Goal: Task Accomplishment & Management: Use online tool/utility

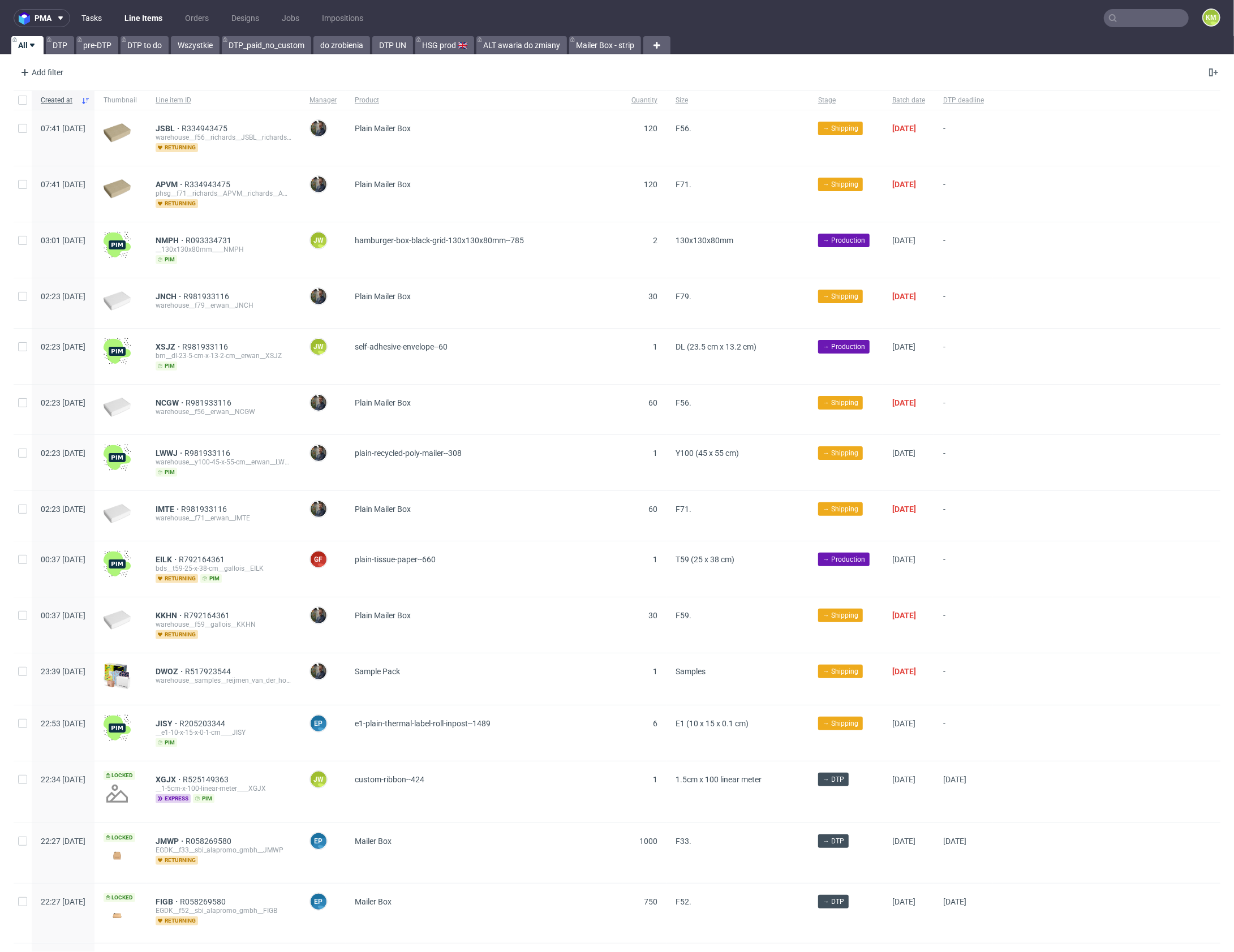
click at [100, 17] on link "Tasks" at bounding box center [91, 18] width 34 height 18
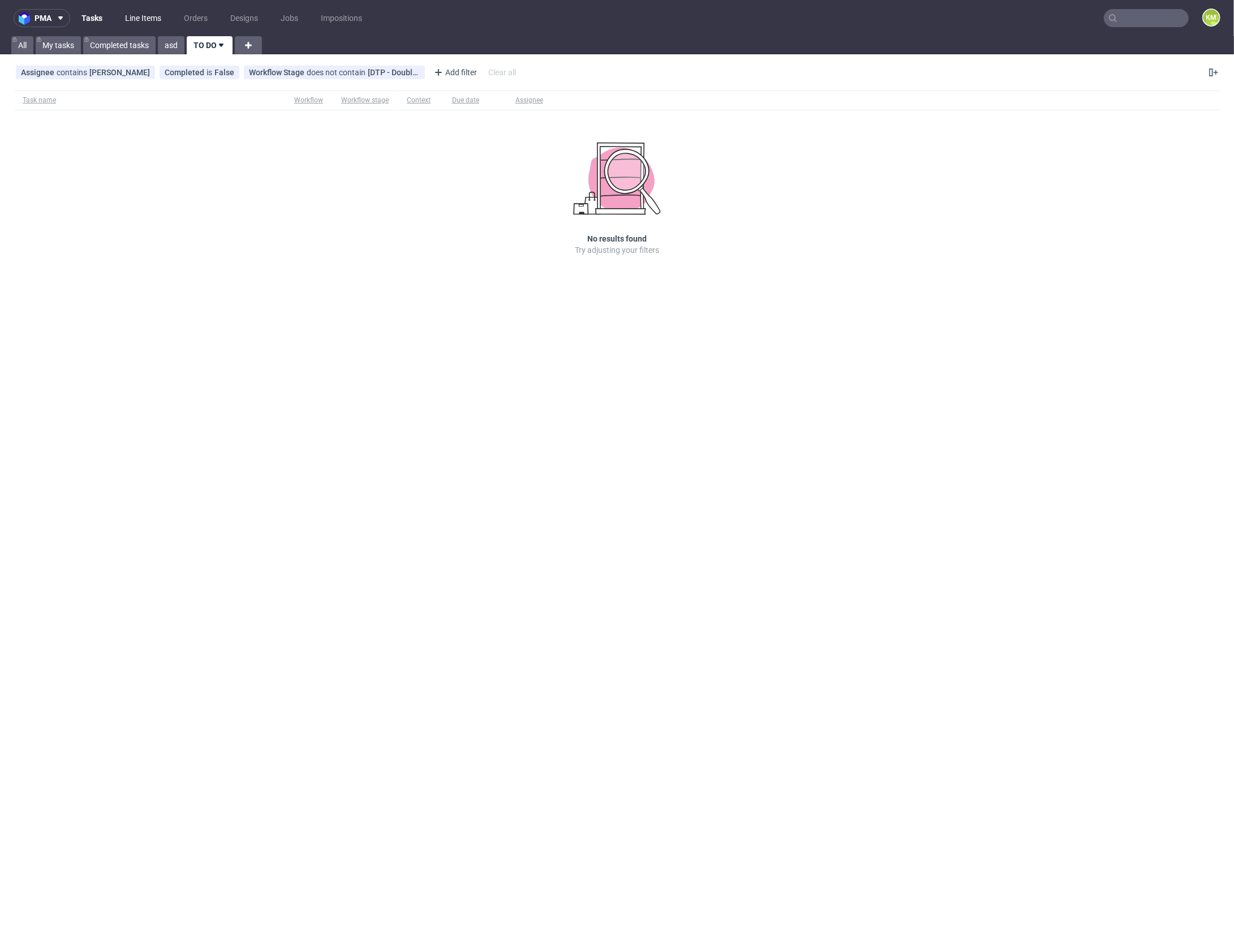
click at [135, 22] on link "Line Items" at bounding box center [142, 18] width 49 height 18
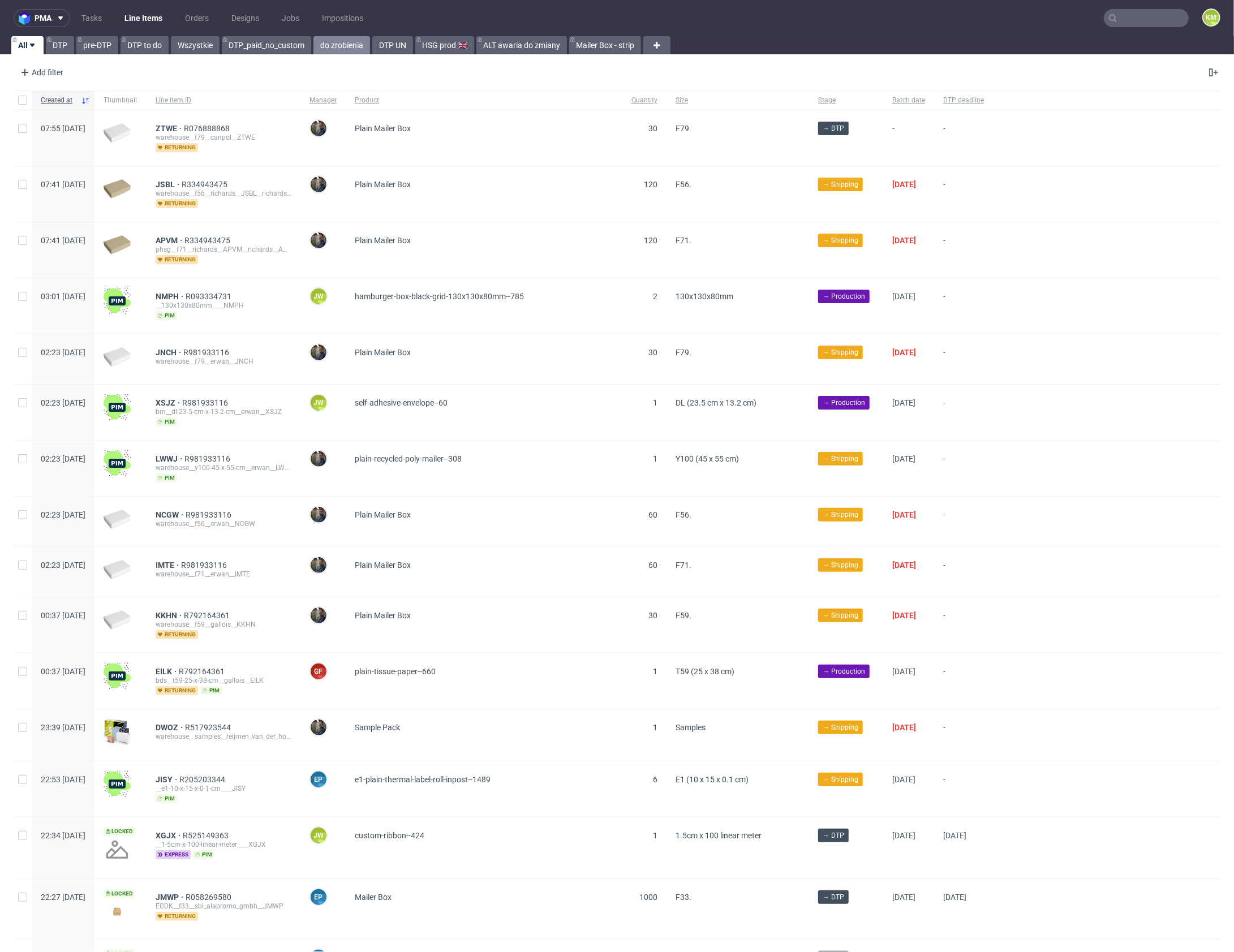
click at [335, 45] on link "do zrobienia" at bounding box center [342, 46] width 56 height 18
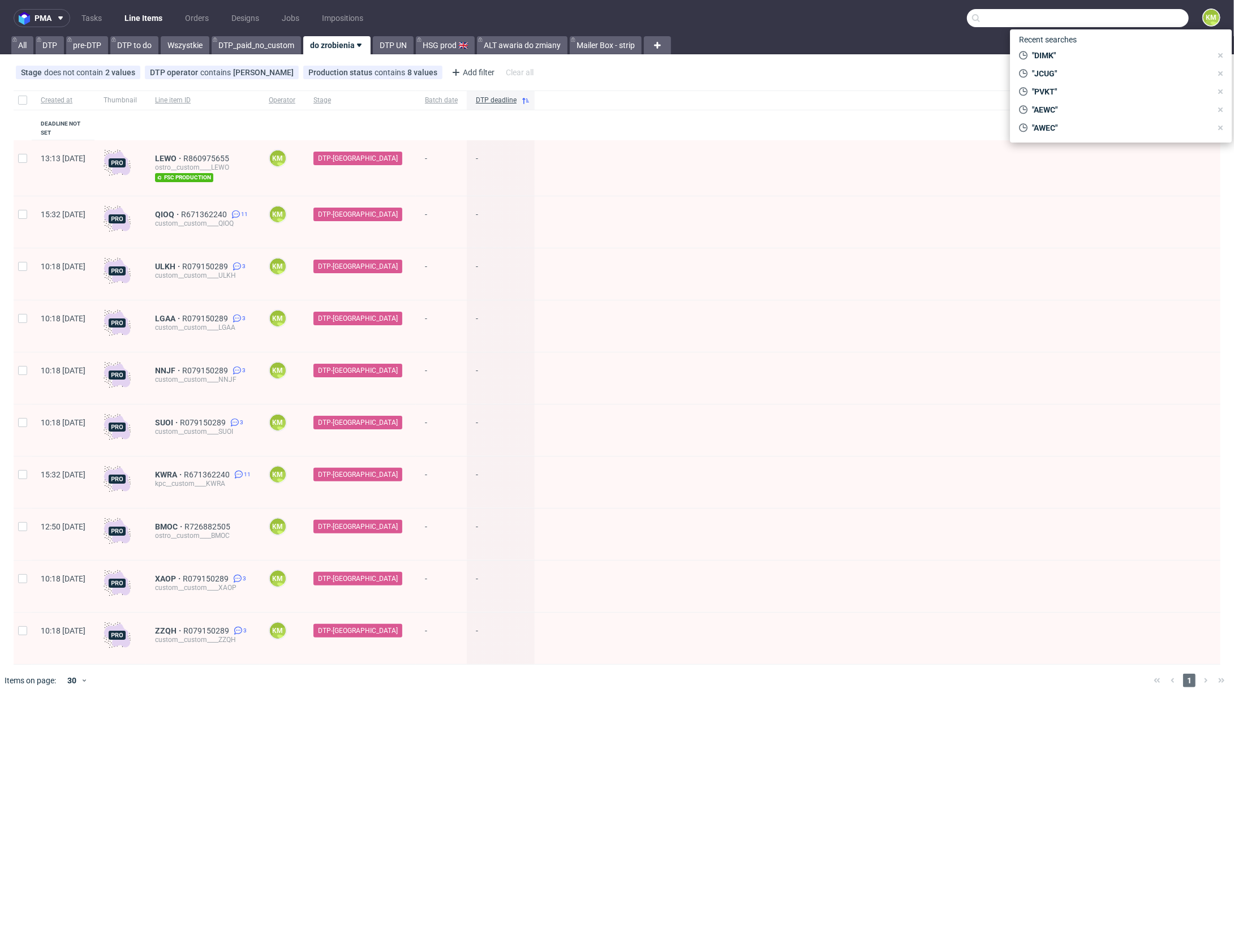
click at [1174, 19] on input "text" at bounding box center [1077, 18] width 221 height 18
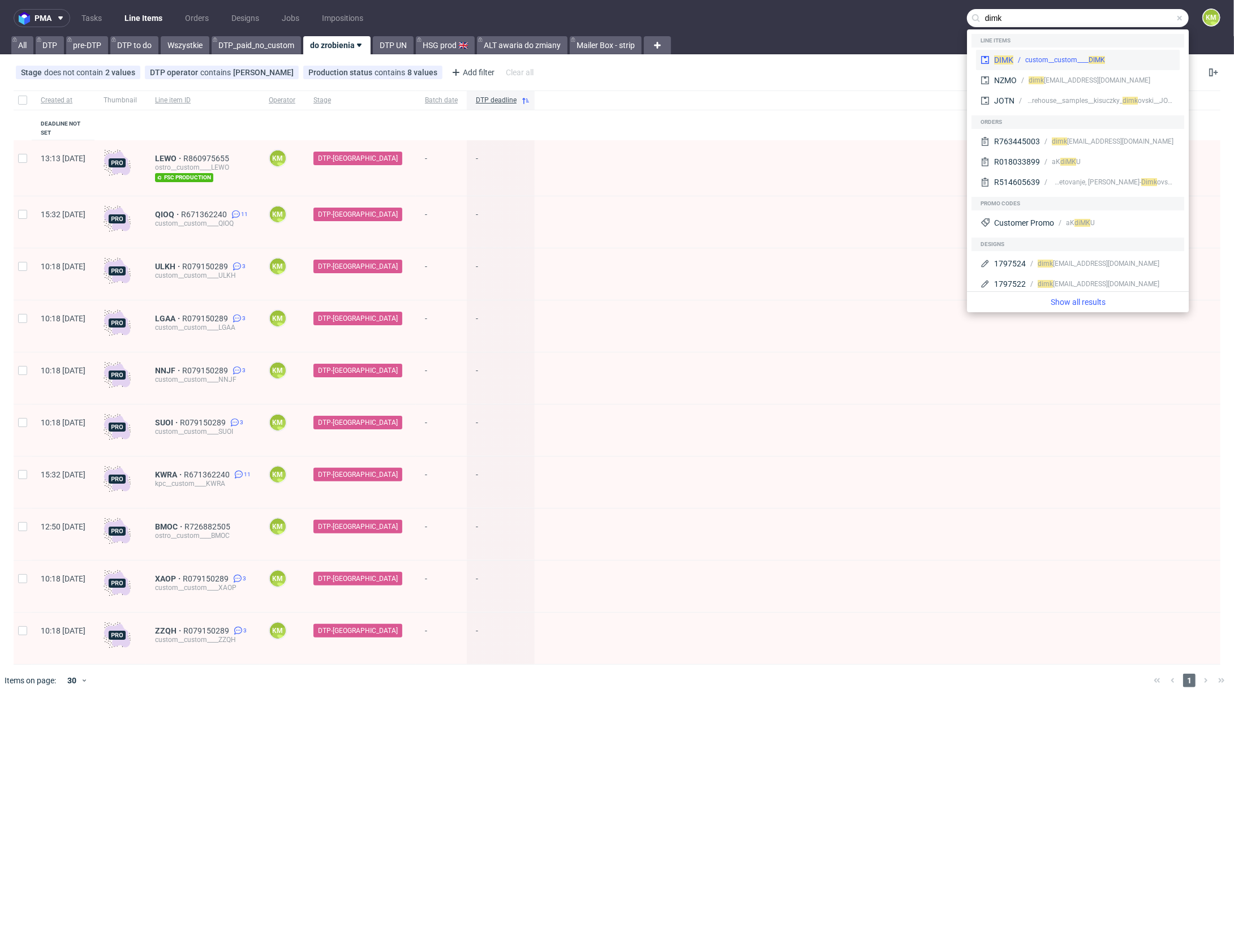
type input "dimk"
click at [1013, 61] on span "DIMK" at bounding box center [1003, 60] width 19 height 9
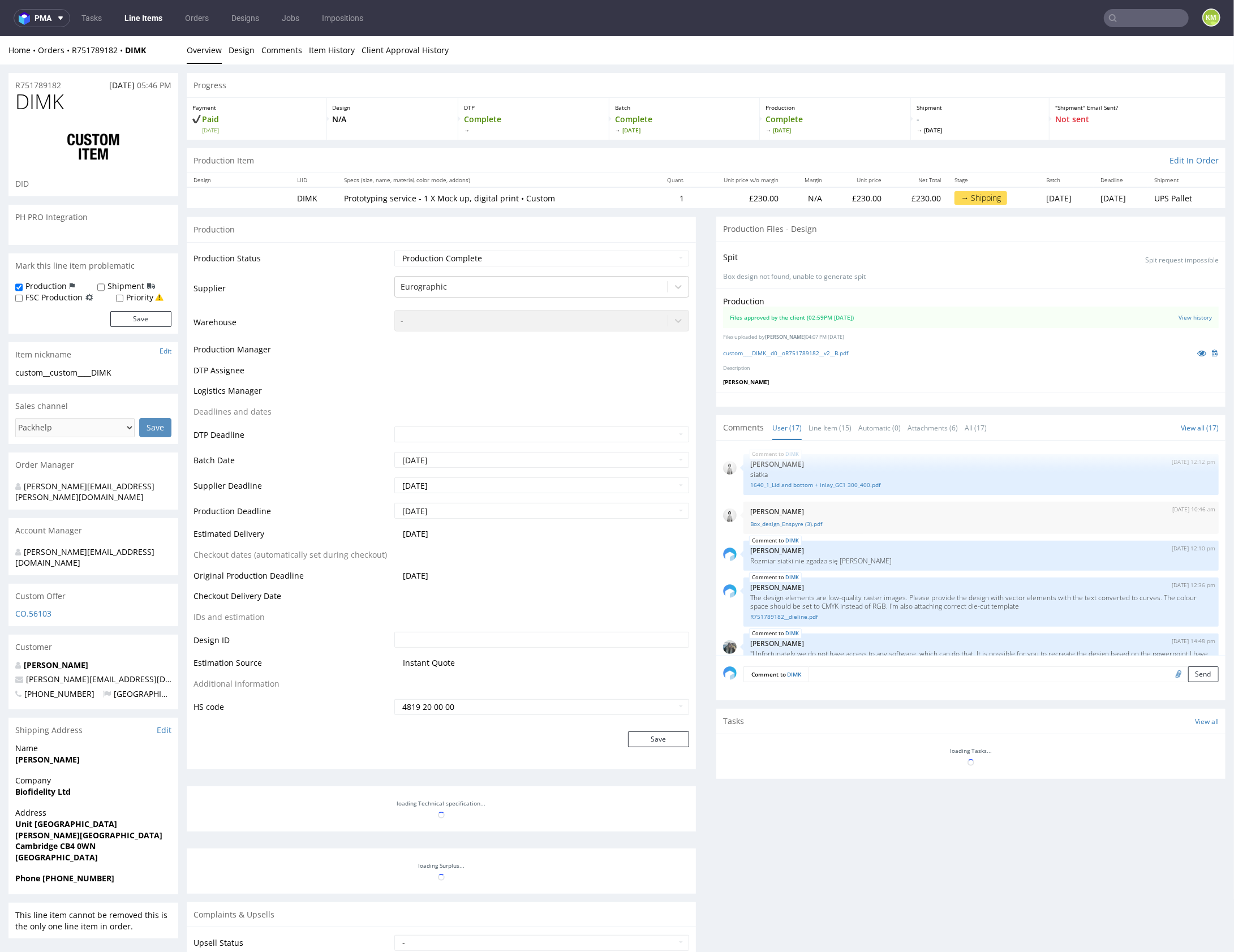
scroll to position [857, 0]
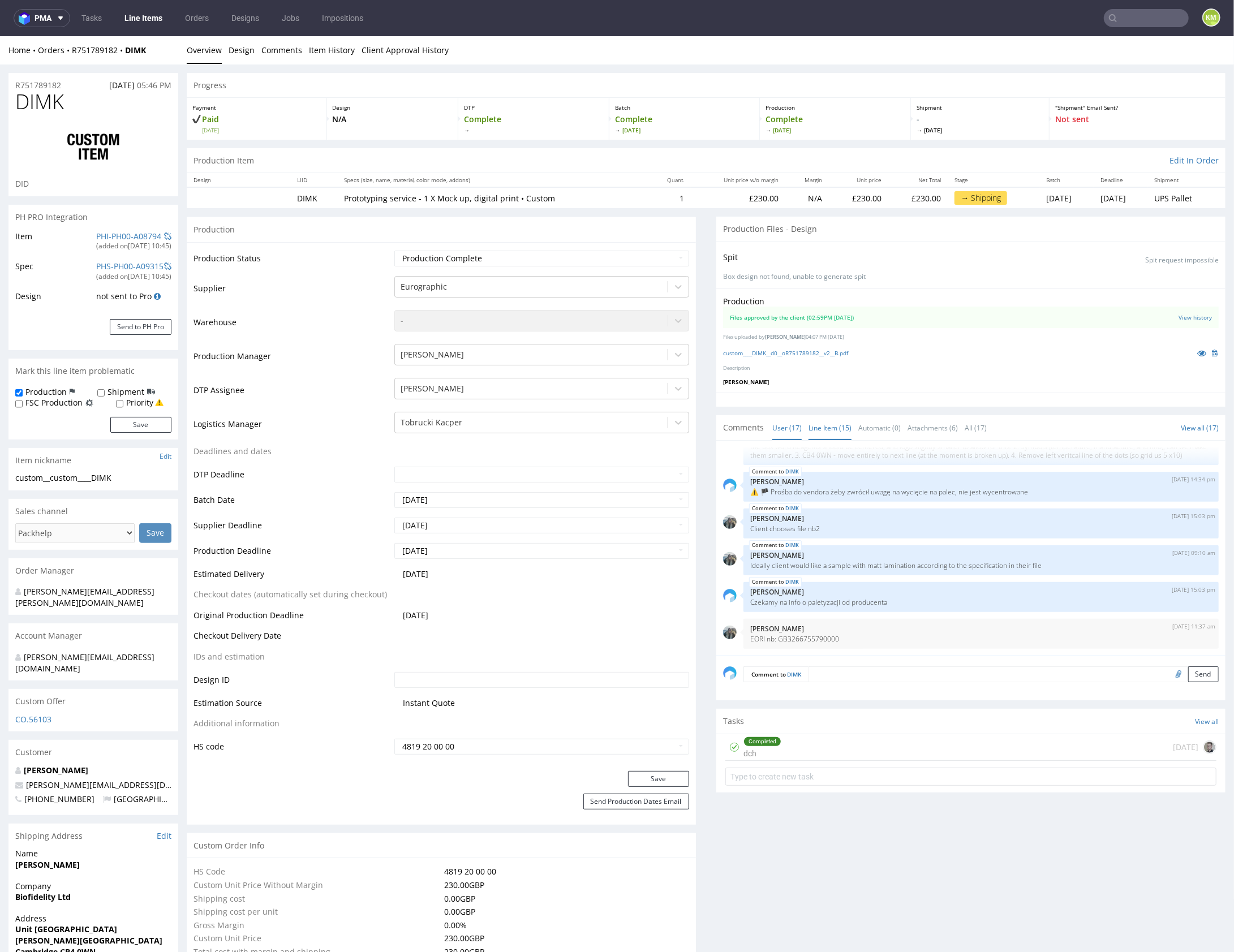
click at [824, 428] on link "Line Item (15)" at bounding box center [829, 428] width 43 height 24
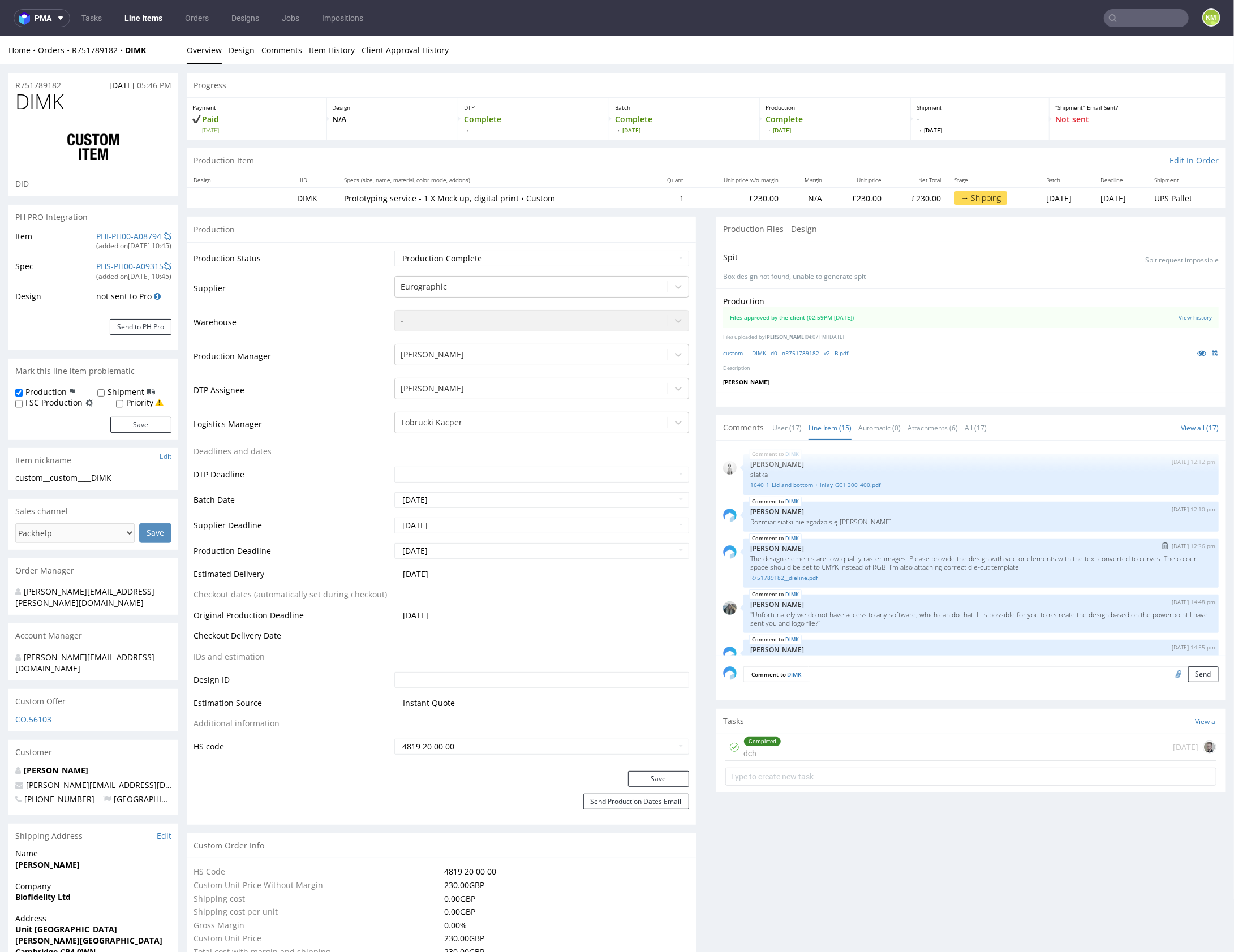
scroll to position [781, 0]
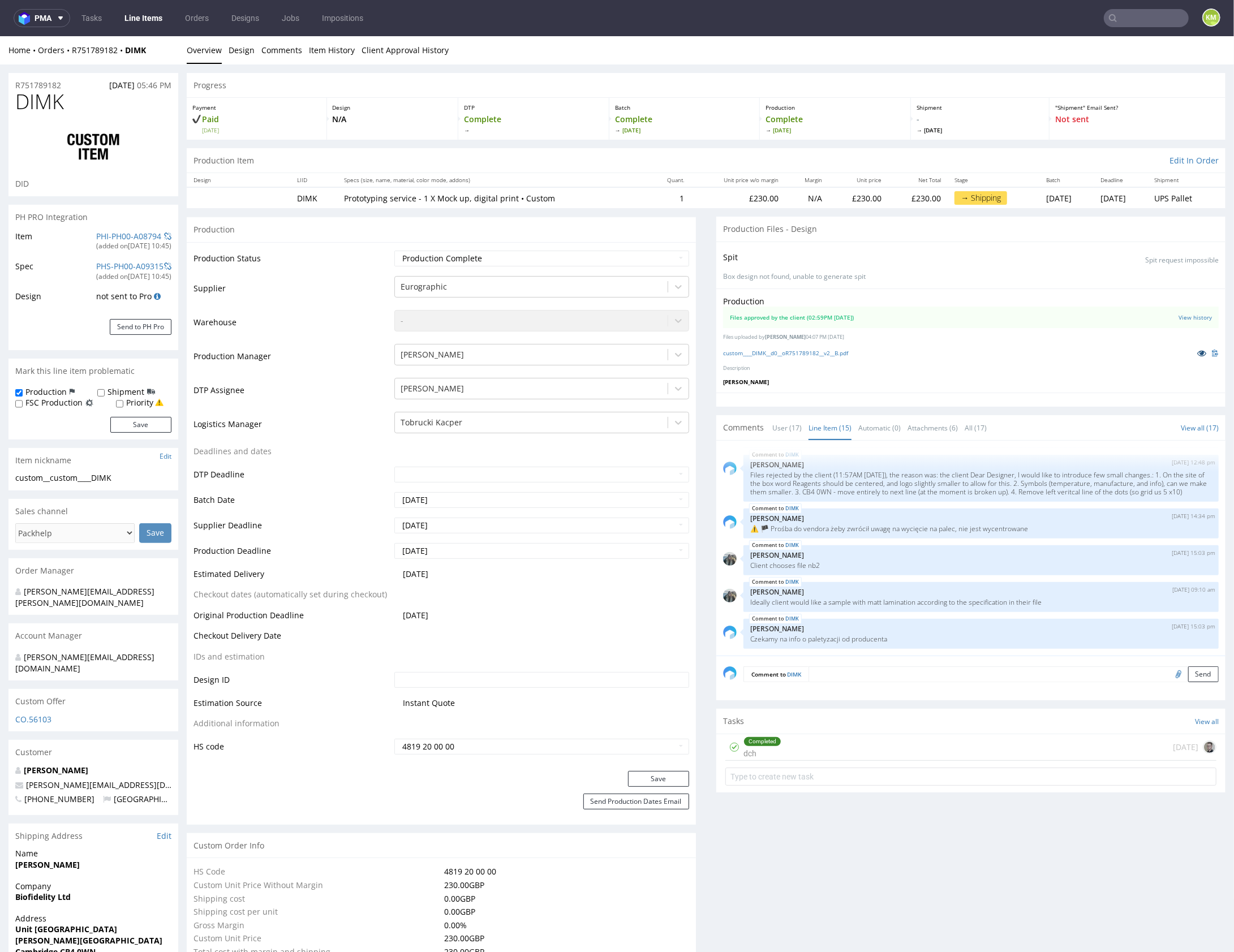
click at [1197, 353] on icon at bounding box center [1201, 352] width 9 height 8
click at [818, 354] on link "custom____DIMK__d0__oR751789182__v2__B.pdf" at bounding box center [785, 352] width 125 height 8
click at [833, 626] on p "[PERSON_NAME]" at bounding box center [981, 628] width 462 height 8
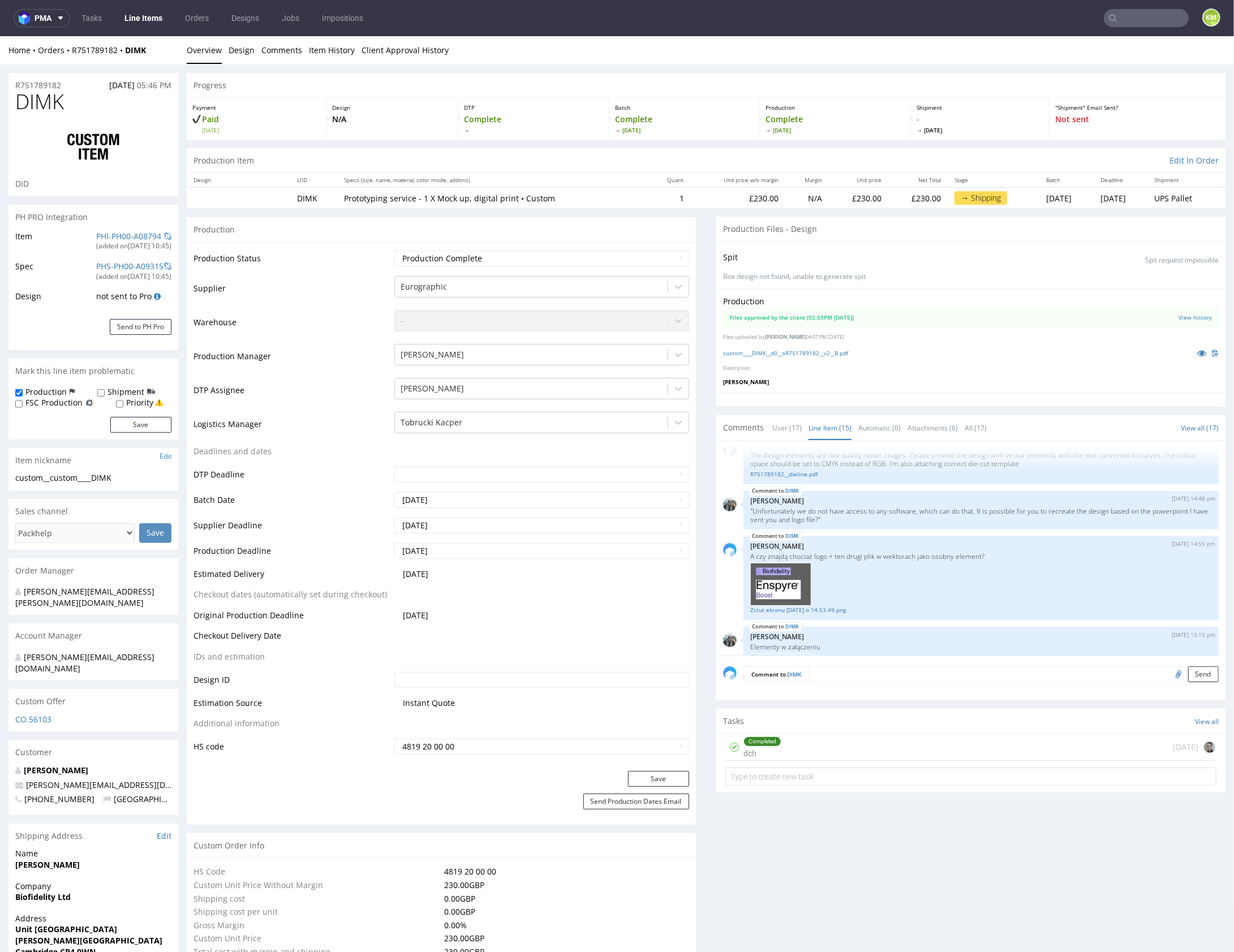
scroll to position [0, 0]
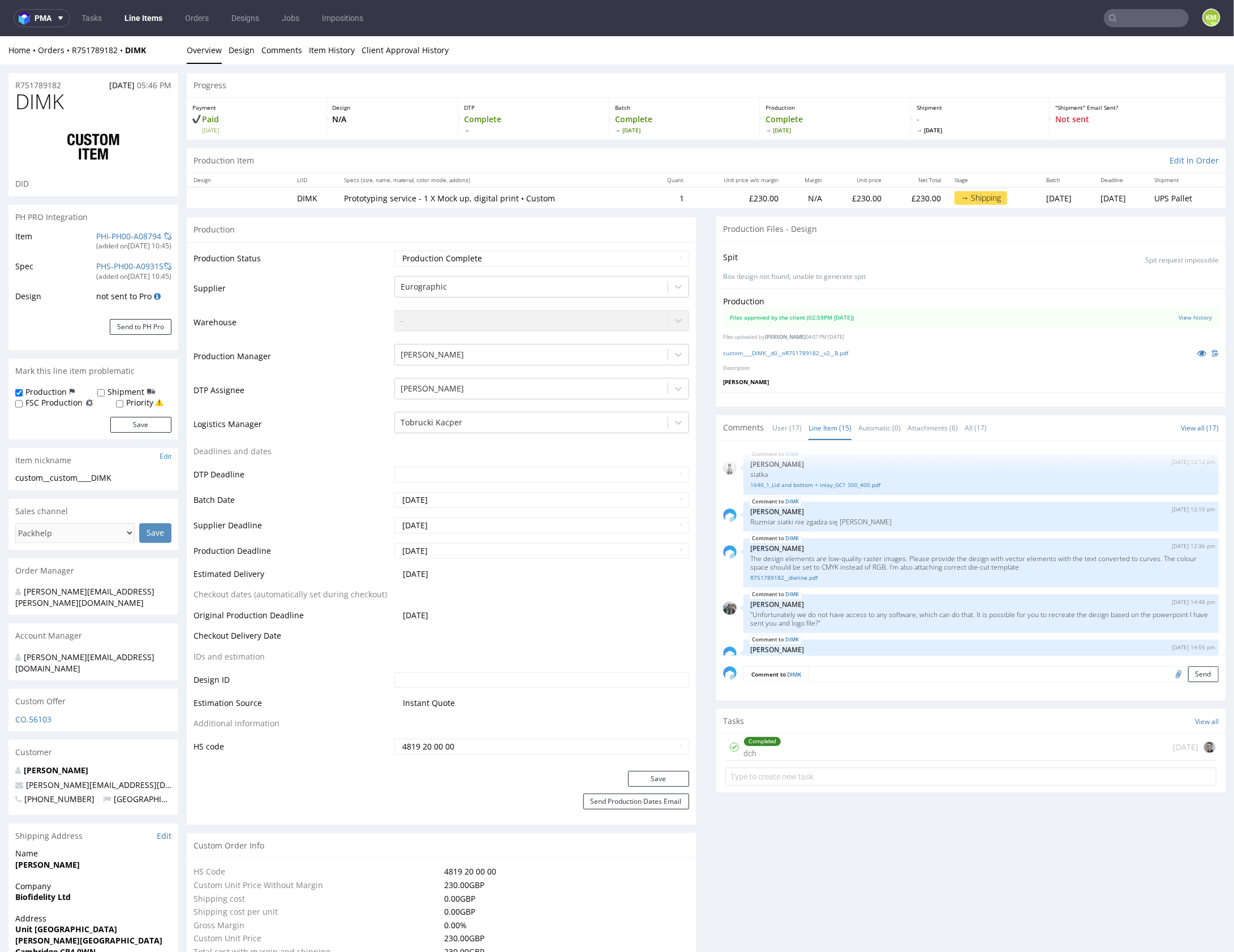
click at [978, 632] on div "DIMK [DATE] 12:12 pm [PERSON_NAME] siatka 1640_1_Lid and bottom + inlay_GC1 300…" at bounding box center [974, 551] width 502 height 209
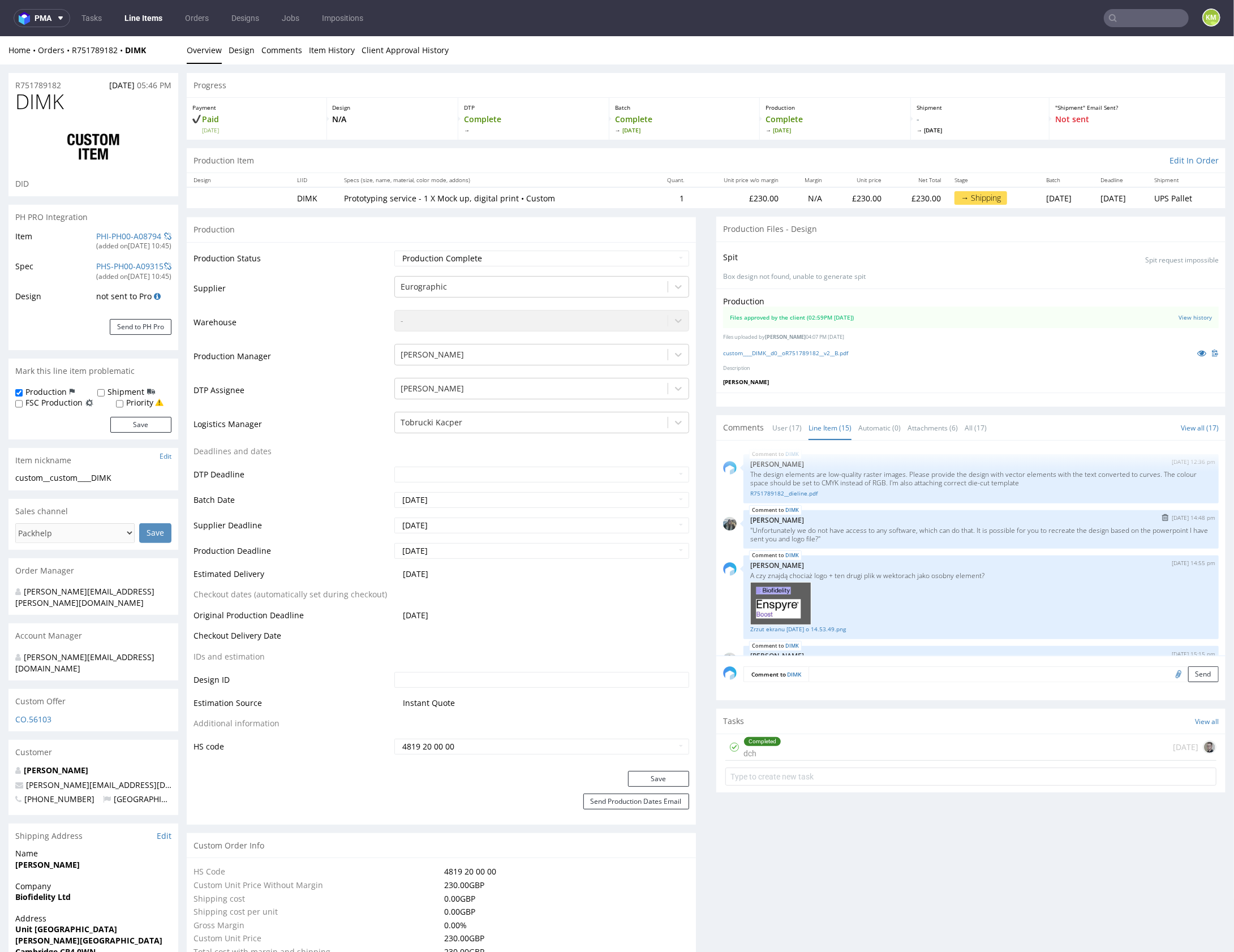
scroll to position [91, 0]
click at [1182, 521] on p ""Unfortunately we do not have access to any software, which can do that. It is …" at bounding box center [981, 527] width 462 height 17
click at [1182, 521] on p ""Unfortunately we do not have access to any software, which can do that. It is …" at bounding box center [981, 527] width 462 height 17
copy p "powerpoint"
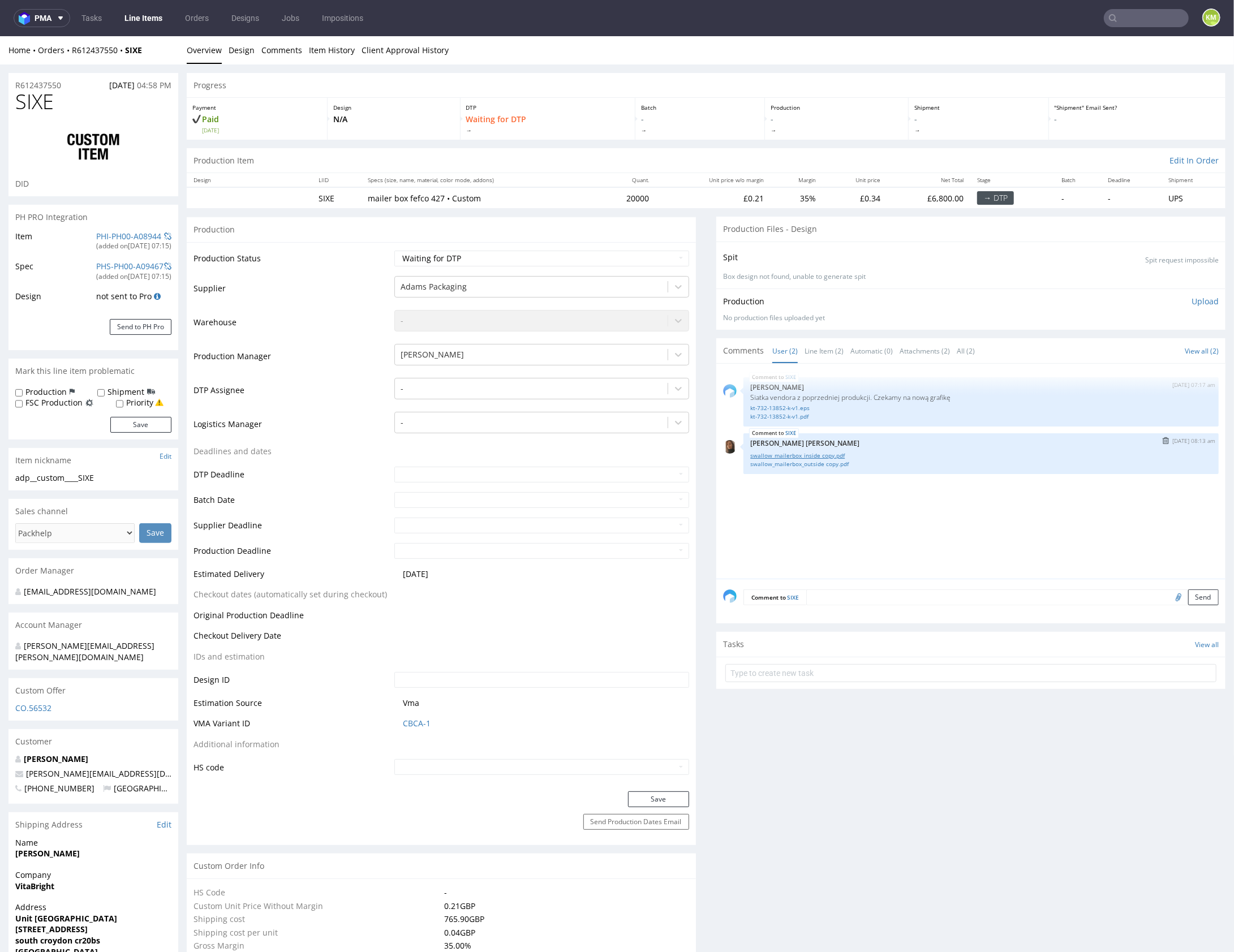
click at [811, 454] on link "swallow_mailerbox_inside copy.pdf" at bounding box center [981, 455] width 462 height 8
click at [817, 460] on link "swallow_mailerbox_outside copy.pdf" at bounding box center [981, 463] width 462 height 8
